Goal: Task Accomplishment & Management: Manage account settings

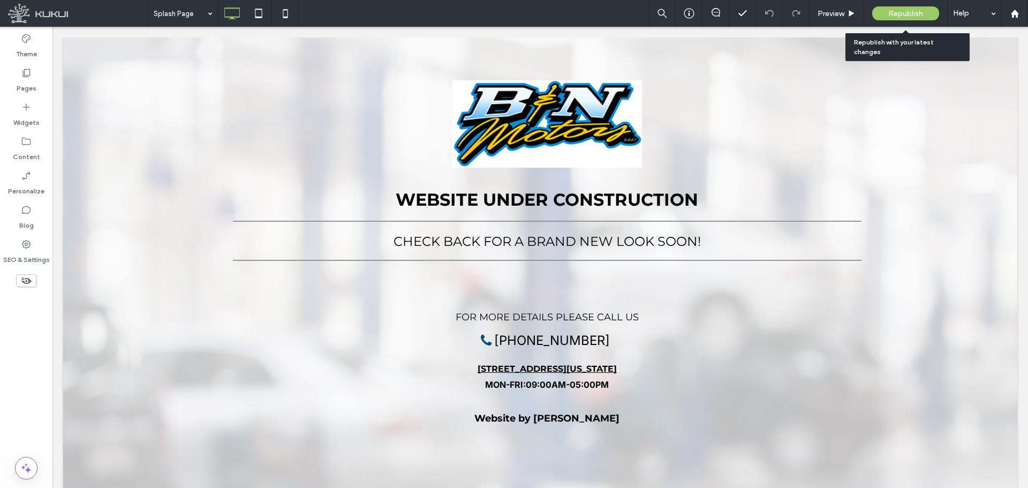
click at [887, 8] on div "Republish" at bounding box center [905, 13] width 67 height 14
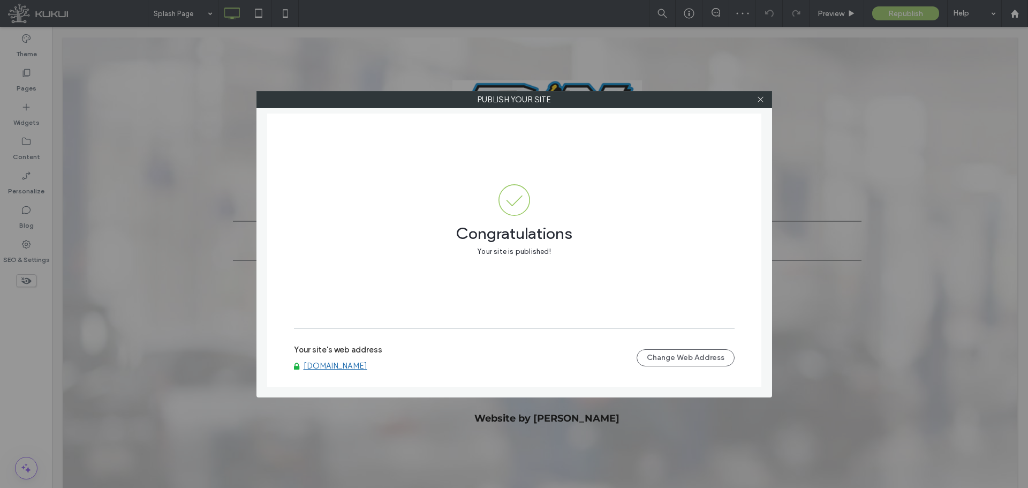
click at [338, 367] on link "[DOMAIN_NAME]" at bounding box center [336, 366] width 64 height 10
click at [690, 360] on button "Change Web Address" at bounding box center [686, 357] width 98 height 17
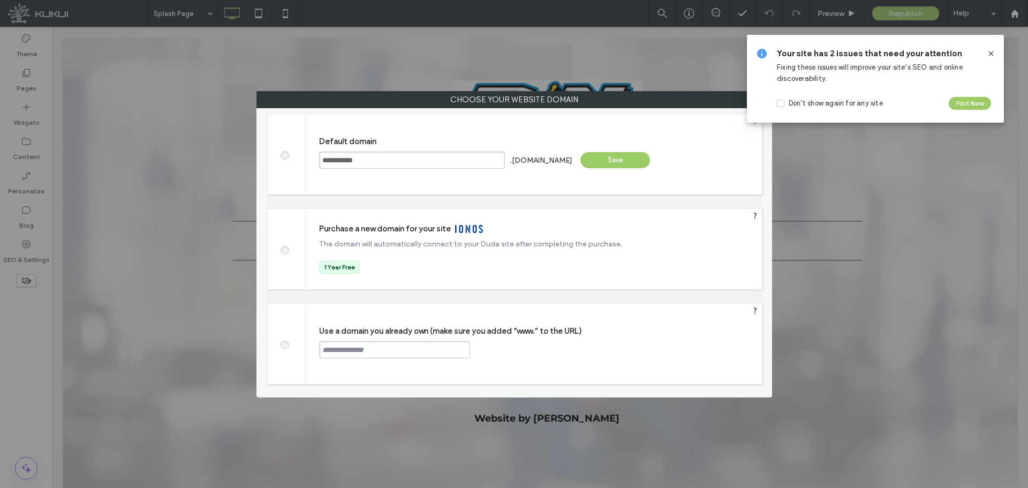
click at [284, 345] on span at bounding box center [284, 344] width 0 height 8
click at [412, 345] on input "text" at bounding box center [394, 349] width 151 height 17
paste input "**********"
drag, startPoint x: 348, startPoint y: 350, endPoint x: 315, endPoint y: 350, distance: 33.2
click at [315, 350] on div "**********" at bounding box center [534, 344] width 456 height 80
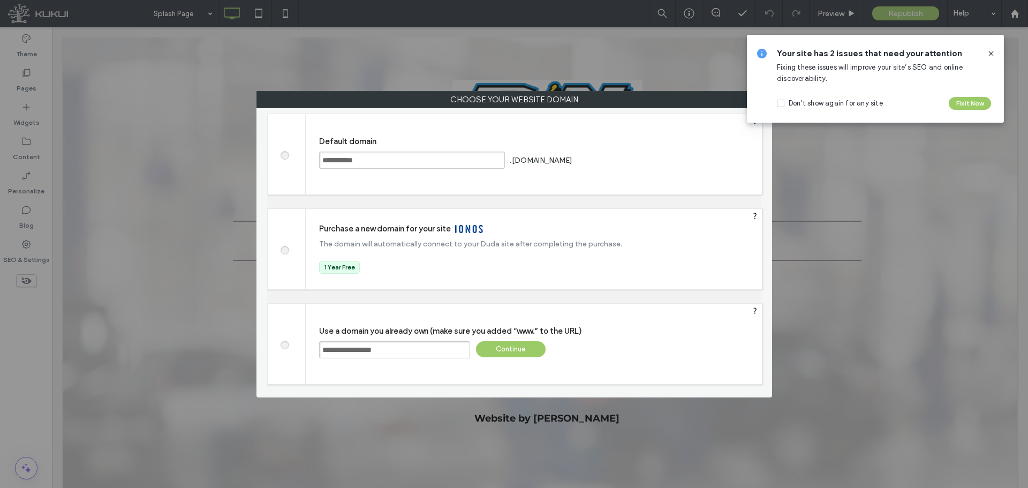
click at [421, 352] on input "**********" at bounding box center [394, 349] width 151 height 17
type input "**********"
click at [529, 352] on div "Continue" at bounding box center [511, 349] width 70 height 16
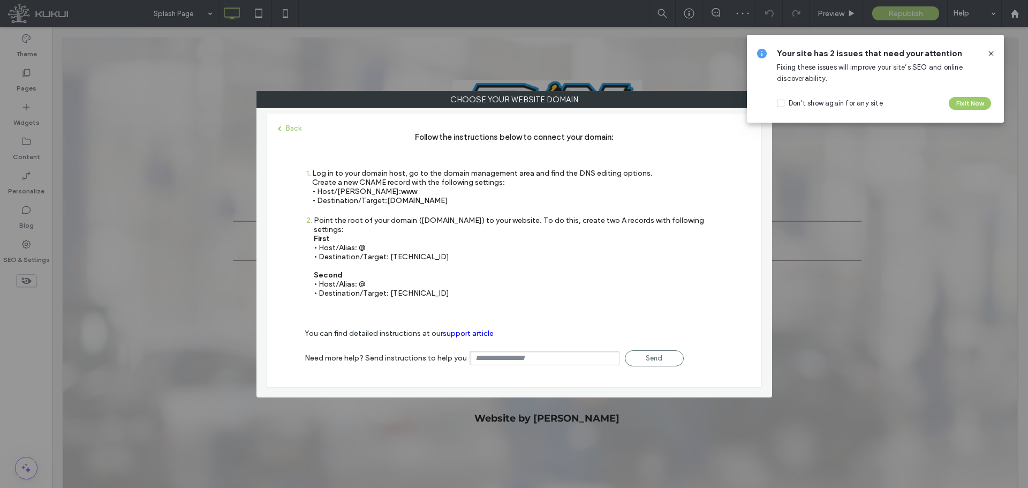
drag, startPoint x: 388, startPoint y: 202, endPoint x: 467, endPoint y: 200, distance: 79.3
click at [467, 200] on div "Log in to your domain host, go to the domain management area and find the DNS e…" at bounding box center [482, 187] width 341 height 36
copy span "[DOMAIN_NAME]"
drag, startPoint x: 387, startPoint y: 248, endPoint x: 427, endPoint y: 246, distance: 39.7
click at [427, 246] on div "Point the root of your domain ([DOMAIN_NAME]) to your website. To do this, crea…" at bounding box center [519, 257] width 410 height 82
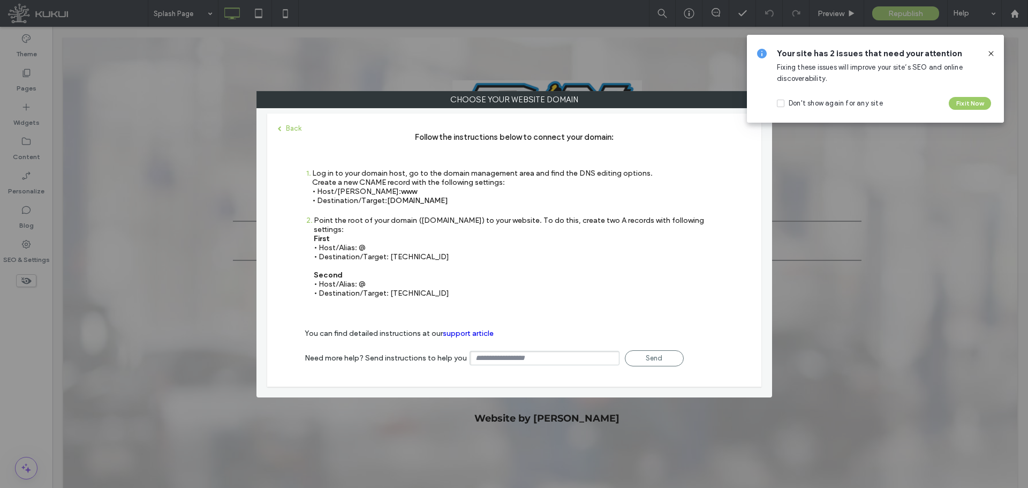
copy div "[TECHNICAL_ID]"
drag, startPoint x: 389, startPoint y: 283, endPoint x: 434, endPoint y: 283, distance: 45.0
click at [434, 283] on div "Point the root of your domain ([DOMAIN_NAME]) to your website. To do this, crea…" at bounding box center [519, 257] width 410 height 82
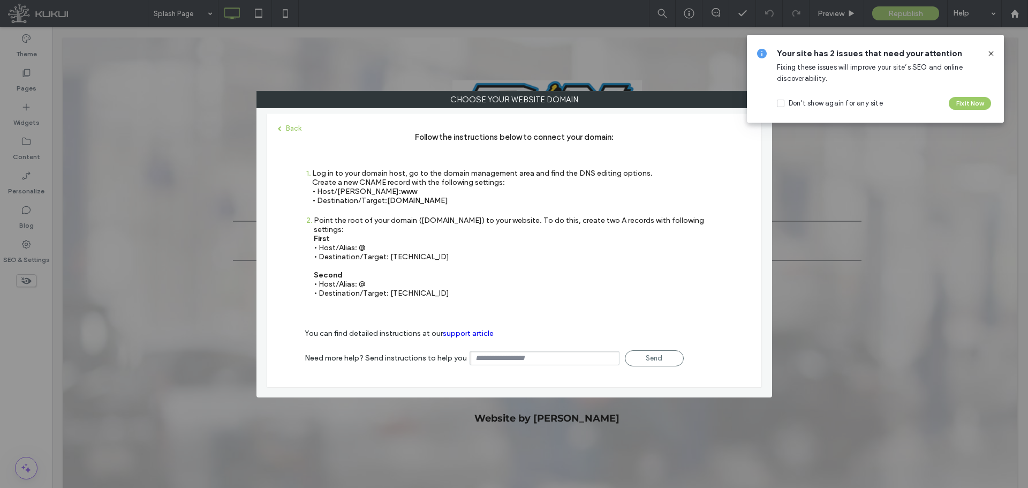
click at [992, 49] on span at bounding box center [991, 54] width 9 height 12
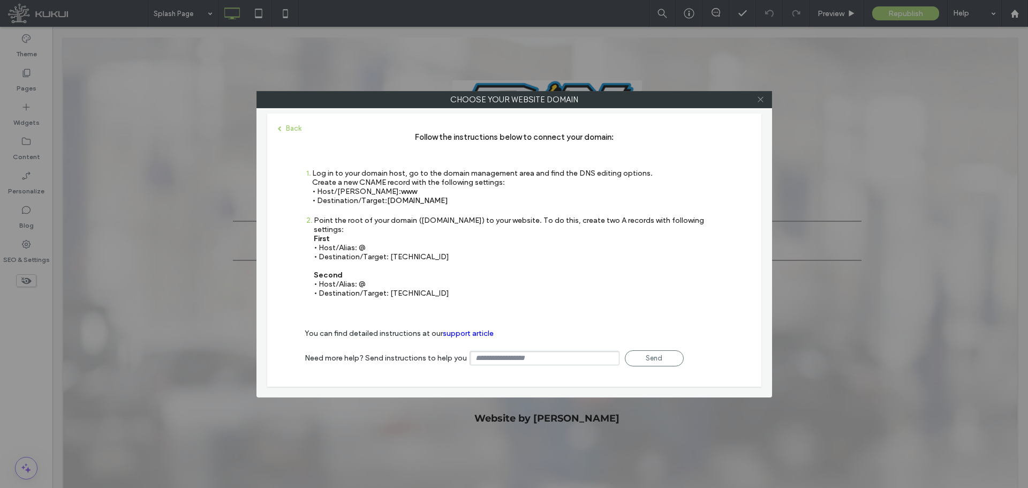
click at [759, 96] on icon at bounding box center [761, 99] width 8 height 8
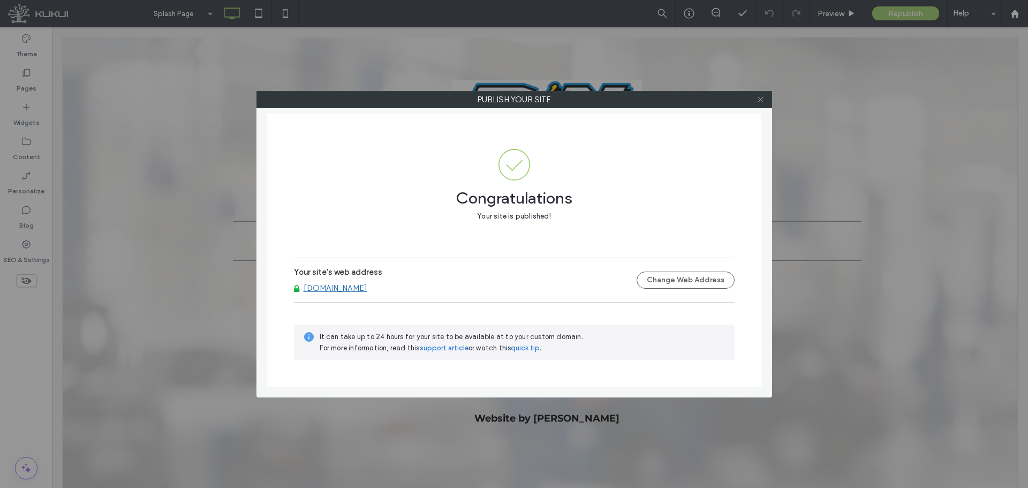
click at [763, 94] on span at bounding box center [761, 100] width 8 height 16
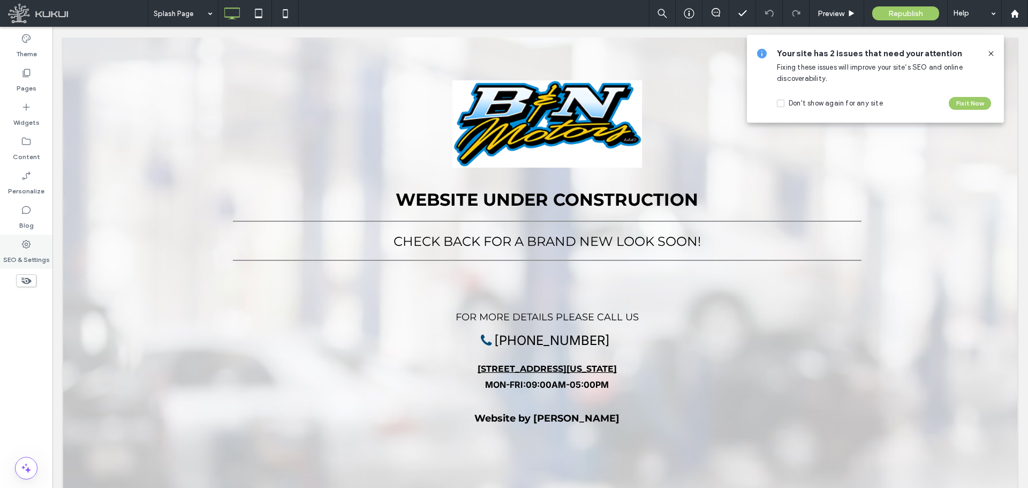
click at [26, 245] on icon at bounding box center [26, 244] width 11 height 11
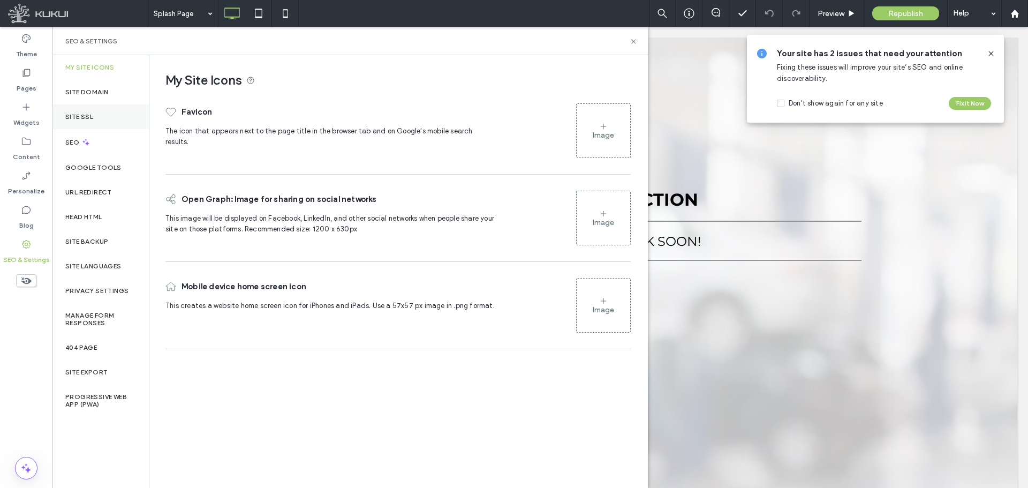
click at [68, 110] on div "Site SSL" at bounding box center [100, 116] width 96 height 25
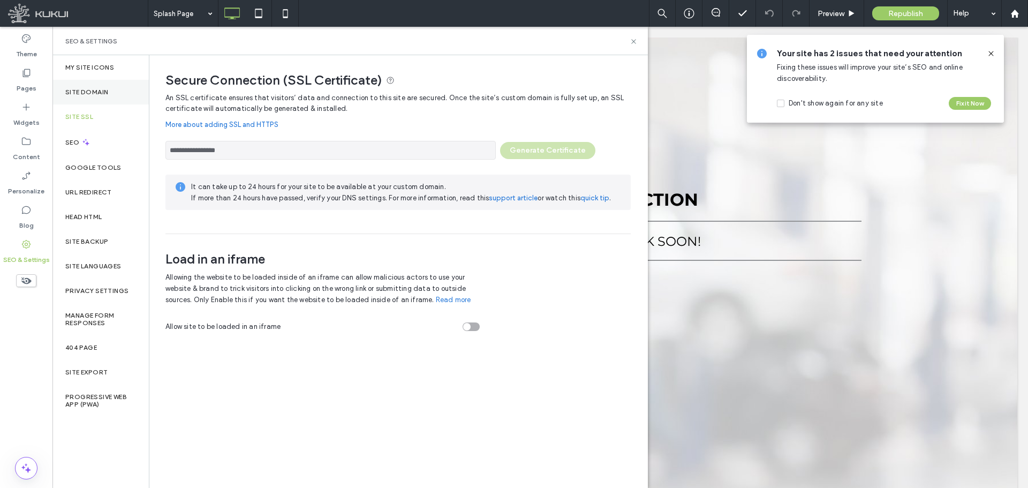
click at [104, 81] on div "Site Domain" at bounding box center [100, 92] width 96 height 25
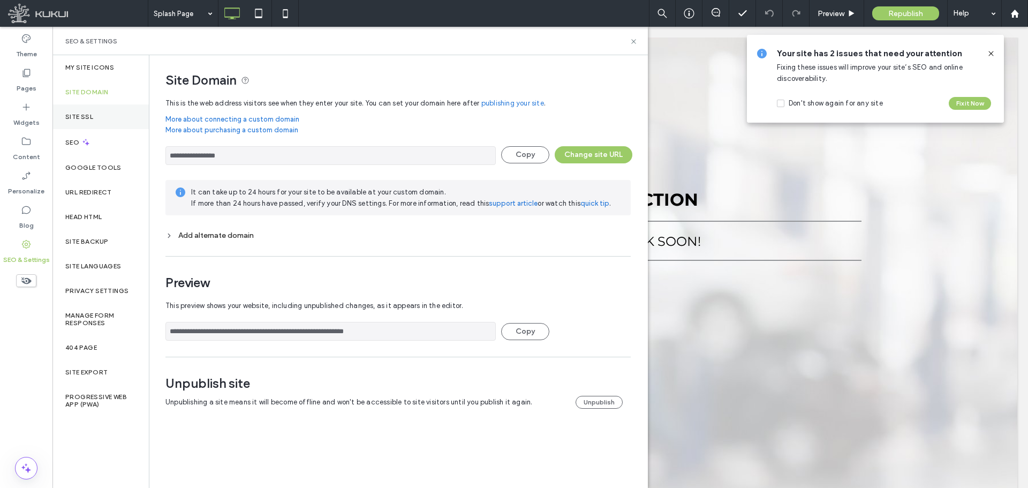
click at [115, 105] on div "Site SSL" at bounding box center [100, 116] width 96 height 25
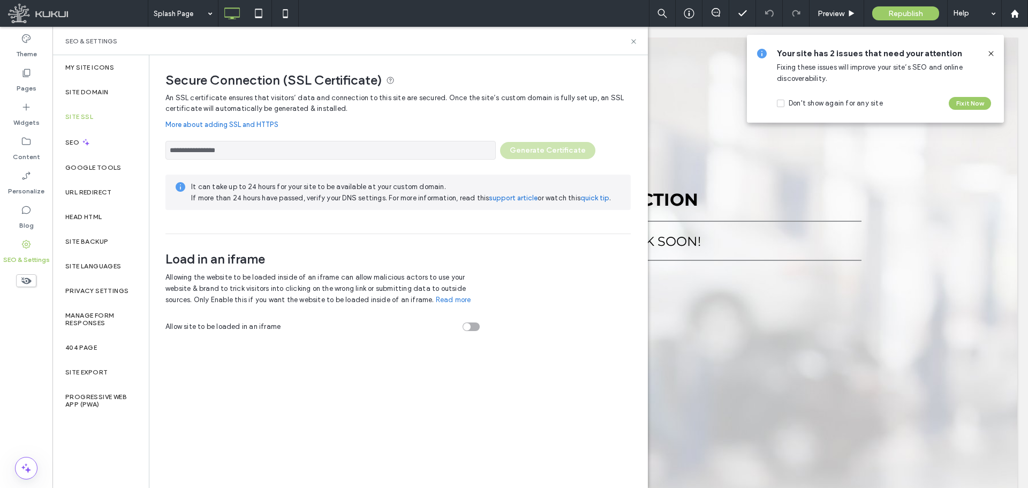
click at [635, 47] on div "SEO & Settings" at bounding box center [350, 41] width 596 height 28
click at [632, 45] on icon at bounding box center [634, 41] width 8 height 8
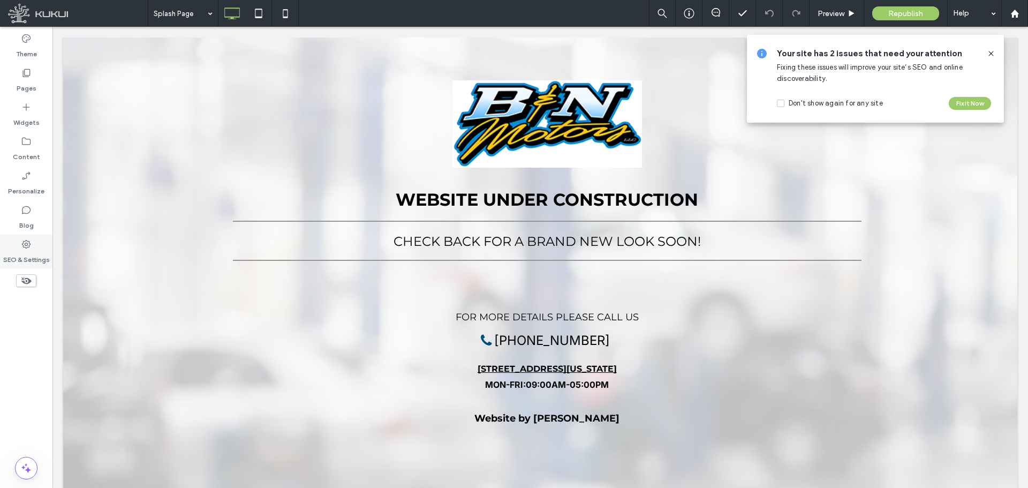
click at [33, 259] on label "SEO & Settings" at bounding box center [26, 257] width 47 height 15
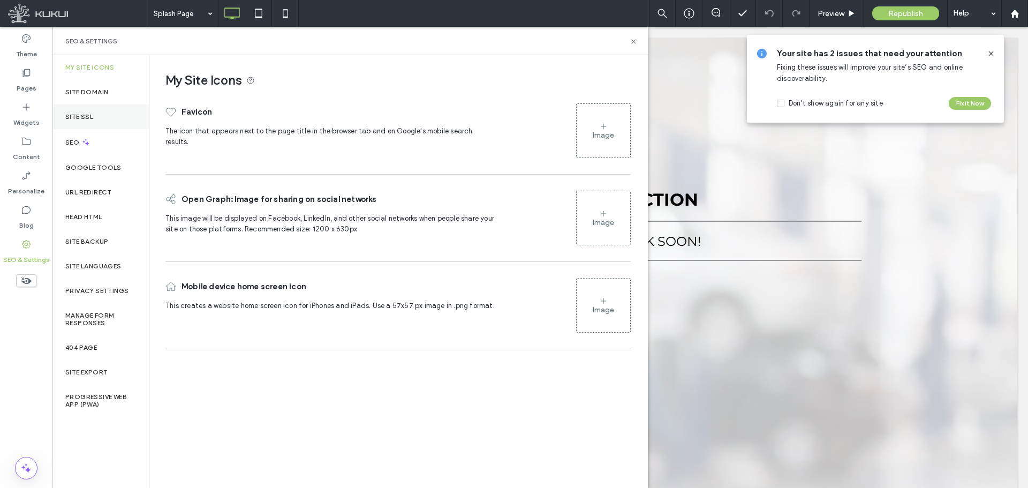
click at [95, 113] on div "Site SSL" at bounding box center [100, 116] width 96 height 25
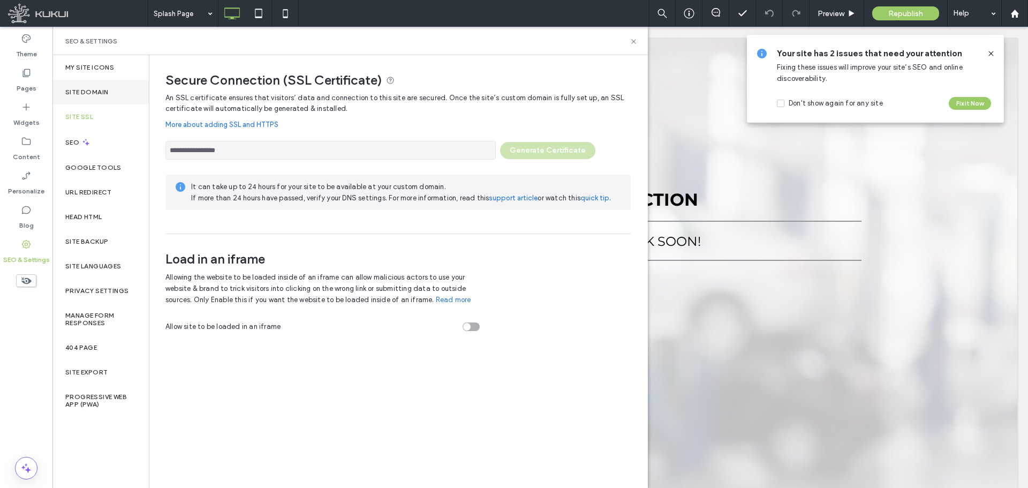
click at [103, 87] on div "Site Domain" at bounding box center [100, 92] width 96 height 25
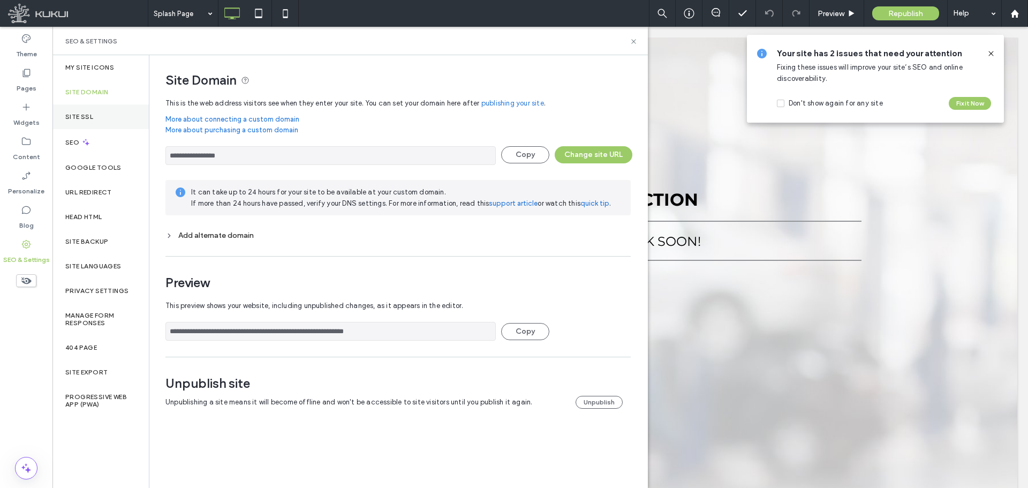
click at [94, 114] on div "Site SSL" at bounding box center [100, 116] width 96 height 25
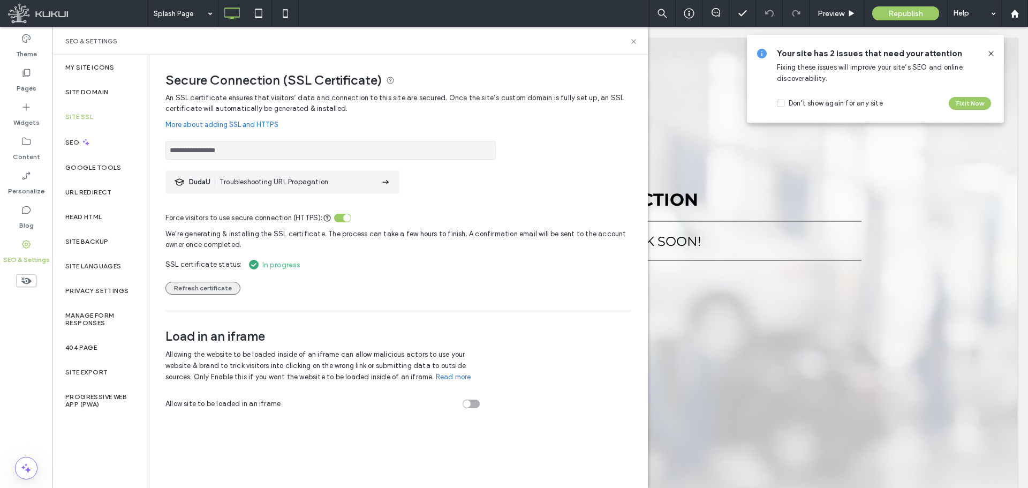
click at [220, 289] on button "Refresh certificate" at bounding box center [202, 288] width 75 height 13
